Goal: Navigation & Orientation: Find specific page/section

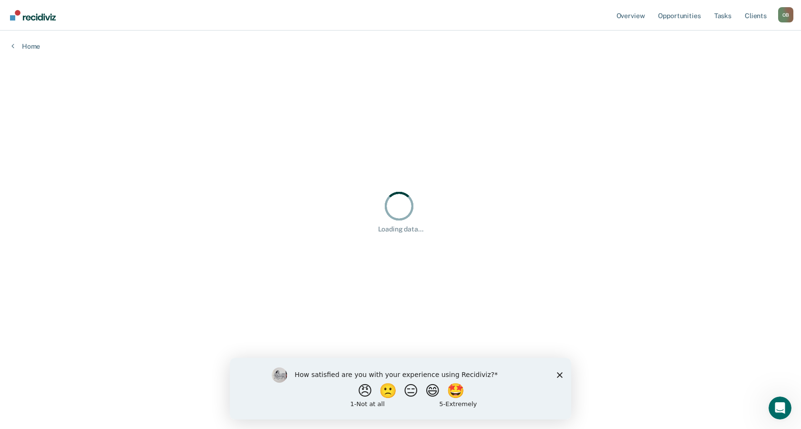
click at [561, 373] on icon "Close survey" at bounding box center [560, 374] width 6 height 6
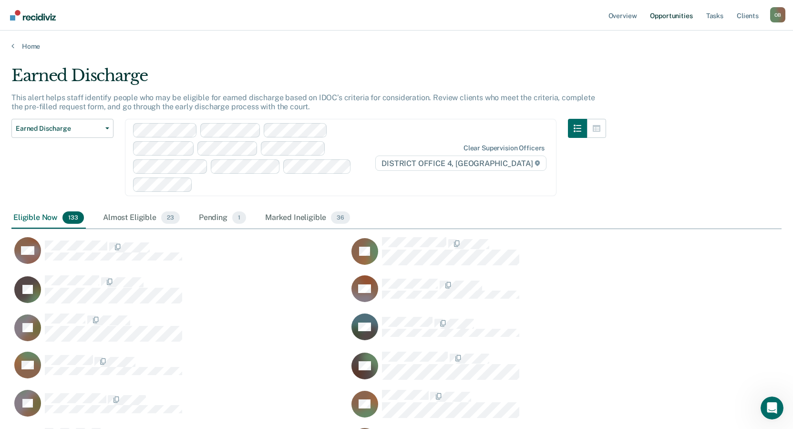
click at [664, 14] on link "Opportunities" at bounding box center [671, 15] width 46 height 31
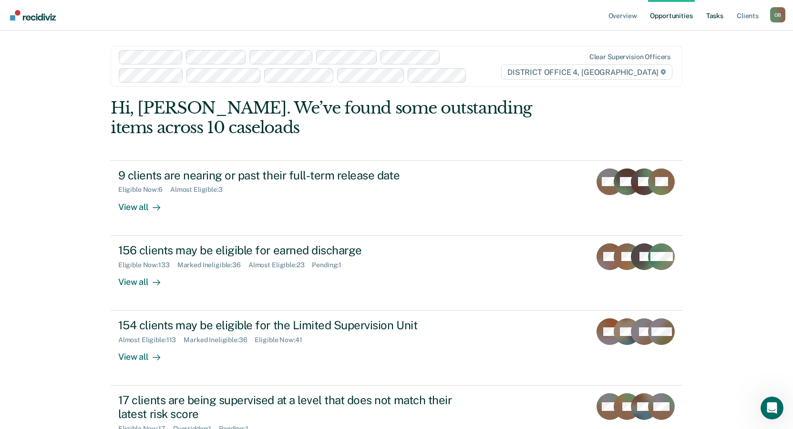
click at [722, 14] on link "Tasks" at bounding box center [714, 15] width 21 height 31
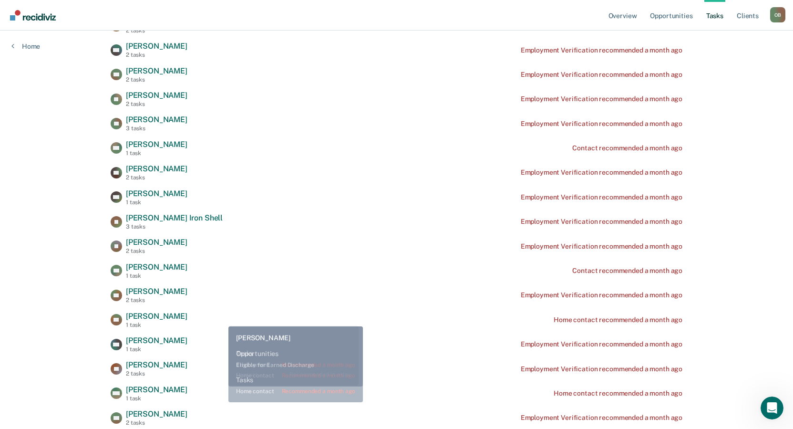
scroll to position [3098, 0]
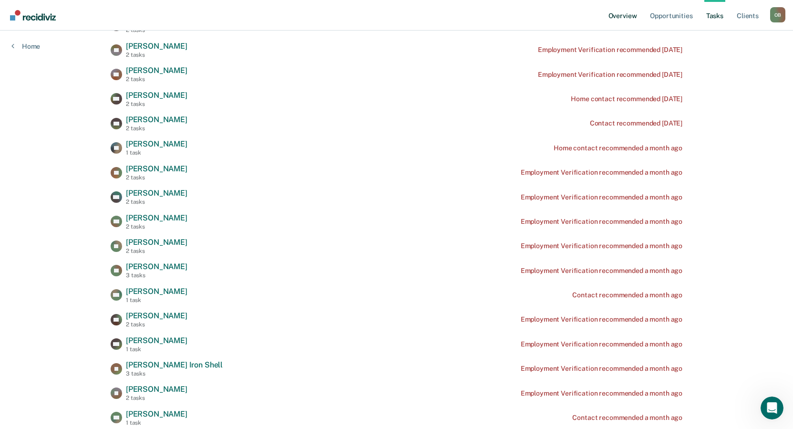
click at [626, 20] on link "Overview" at bounding box center [622, 15] width 32 height 31
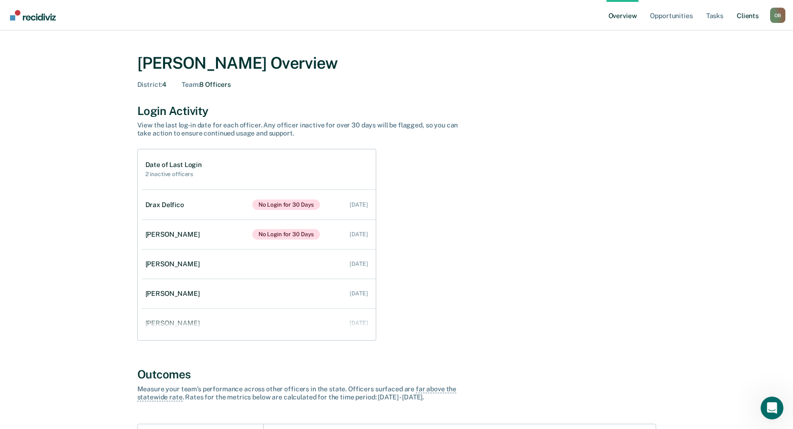
click at [741, 17] on link "Client s" at bounding box center [748, 15] width 26 height 31
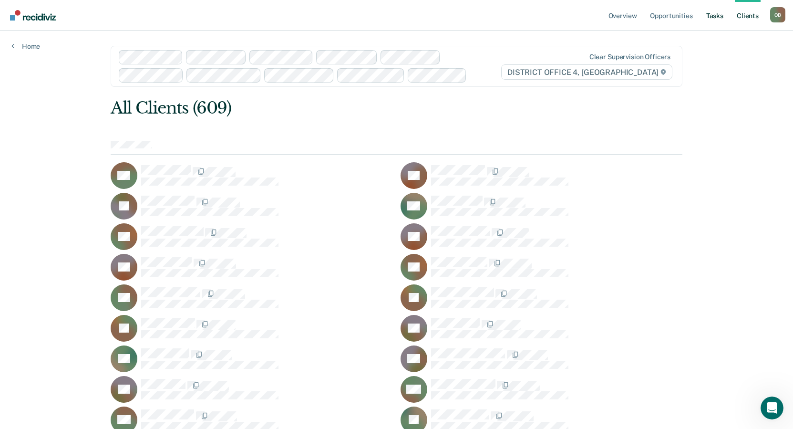
click at [714, 14] on link "Tasks" at bounding box center [714, 15] width 21 height 31
